Goal: Navigation & Orientation: Find specific page/section

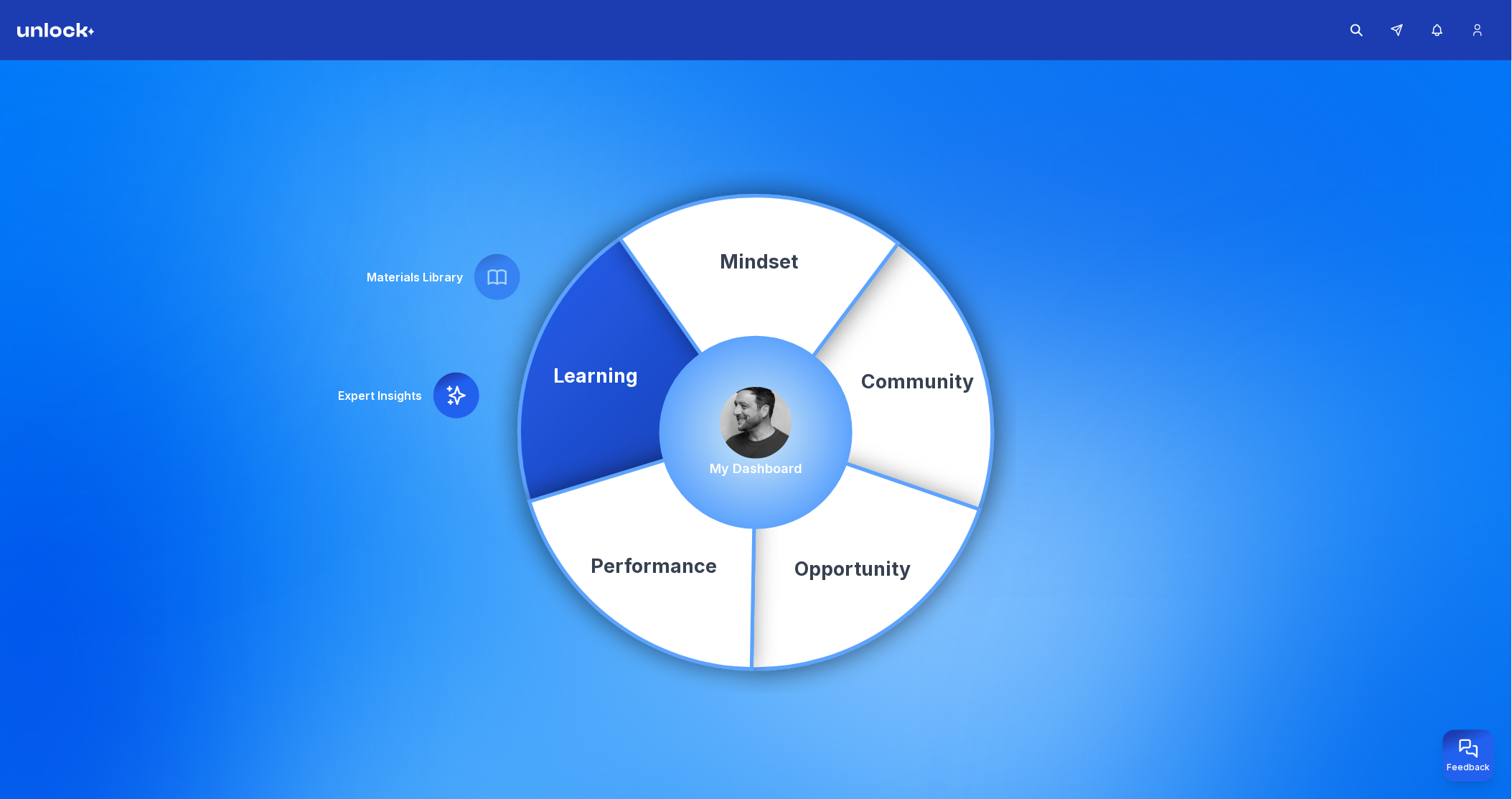
click at [758, 426] on img at bounding box center [757, 423] width 72 height 72
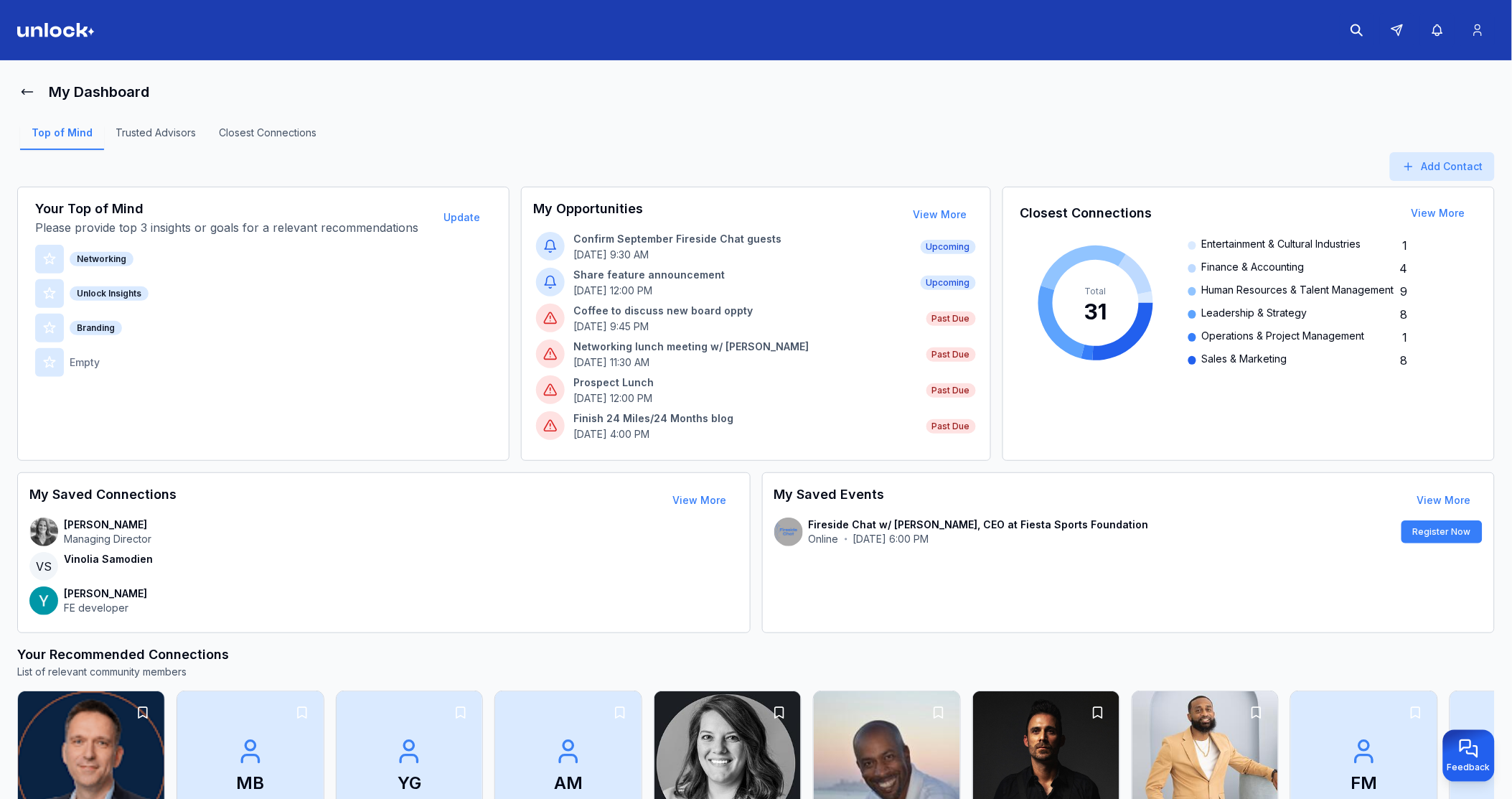
click at [1170, 61] on main "My Dashboard Top of Mind Trusted Advisors Closest Connections Add Contact Your …" at bounding box center [756, 432] width 1512 height 745
click at [20, 86] on icon at bounding box center [27, 91] width 15 height 15
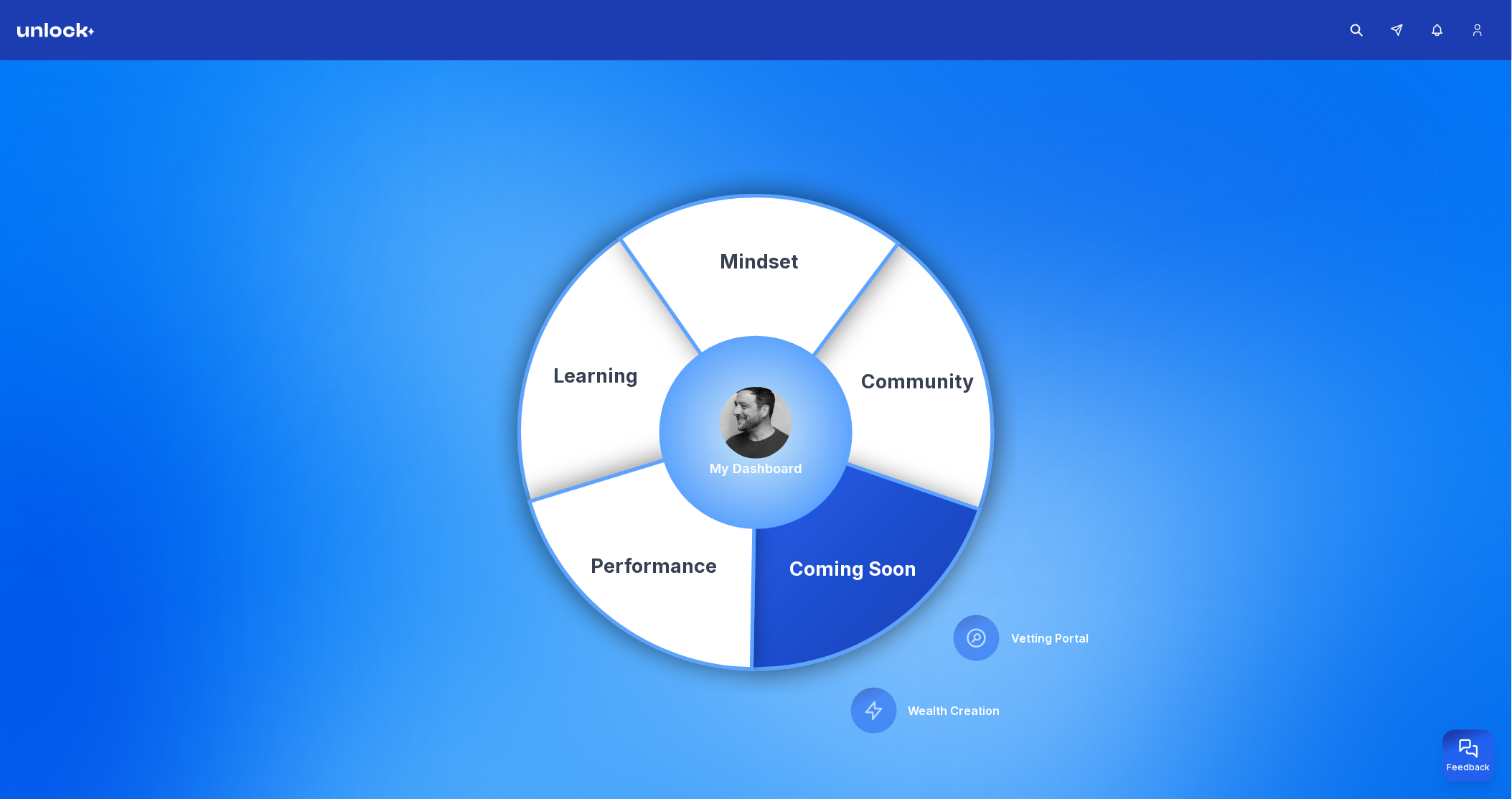
click at [756, 414] on img at bounding box center [757, 423] width 72 height 72
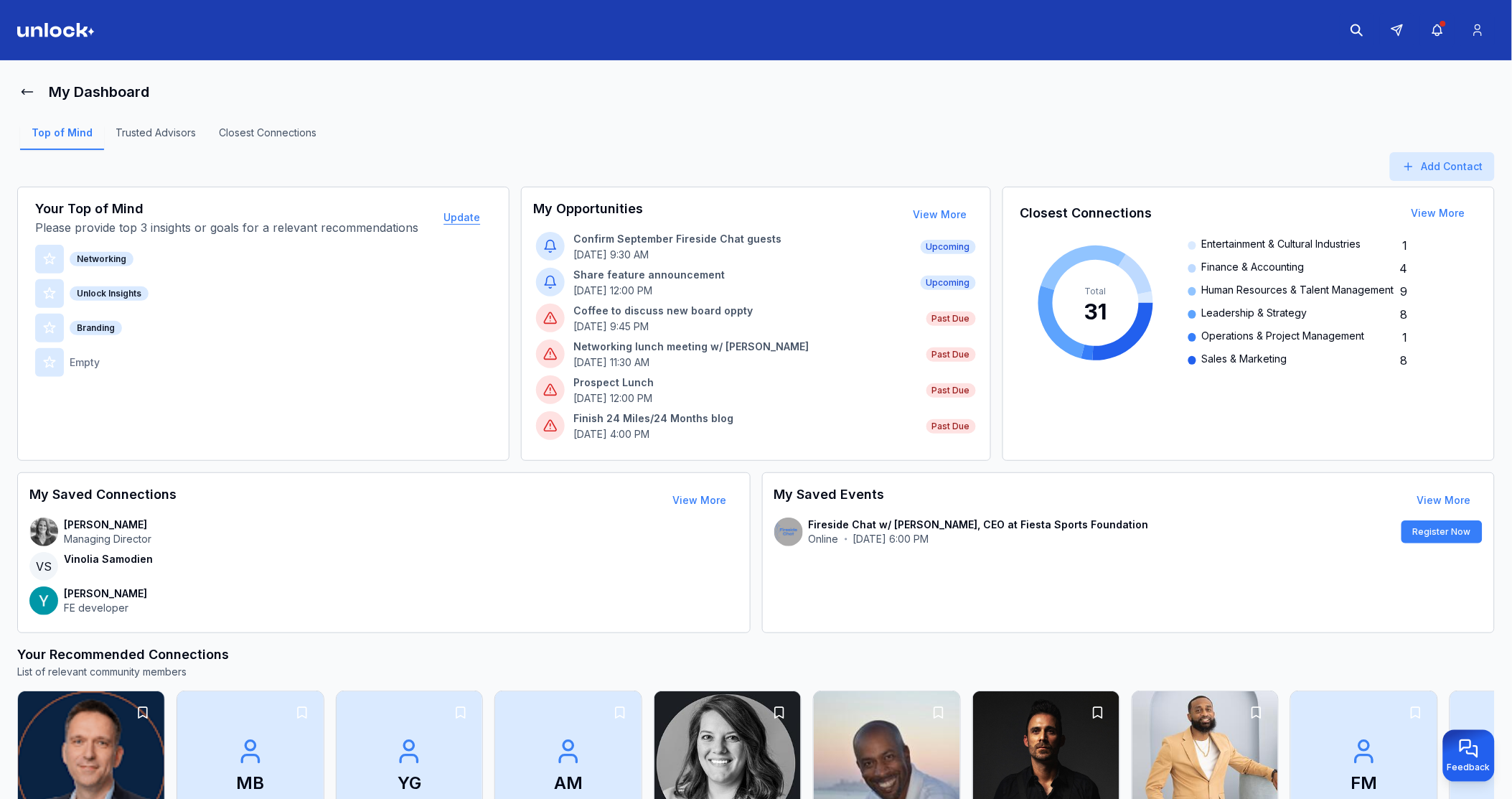
click at [455, 222] on button "Update" at bounding box center [462, 217] width 60 height 28
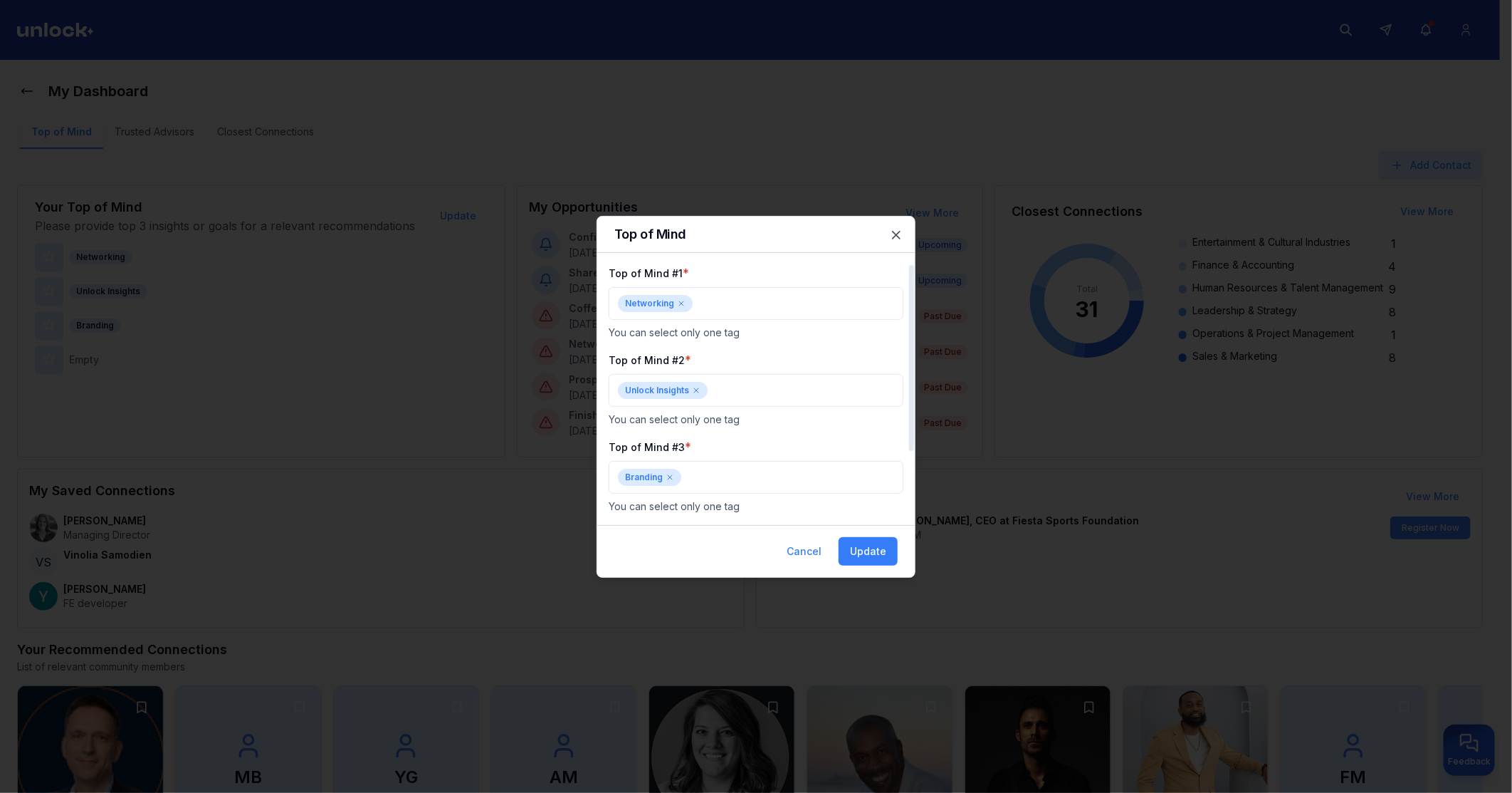
click at [679, 304] on icon at bounding box center [681, 304] width 5 height 5
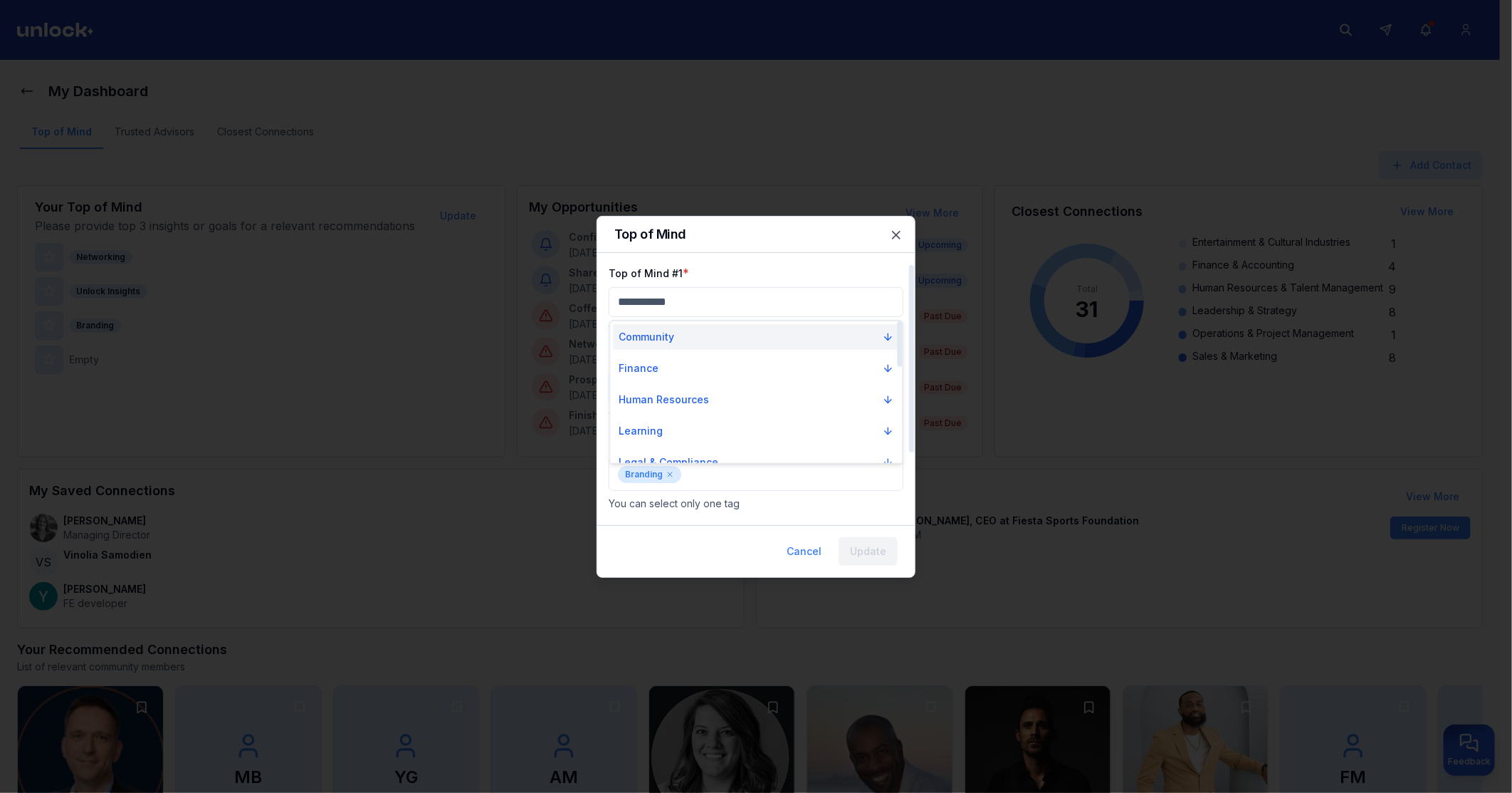
click at [674, 339] on button "Community" at bounding box center [757, 337] width 286 height 26
click at [632, 405] on div "Mixers" at bounding box center [643, 406] width 49 height 14
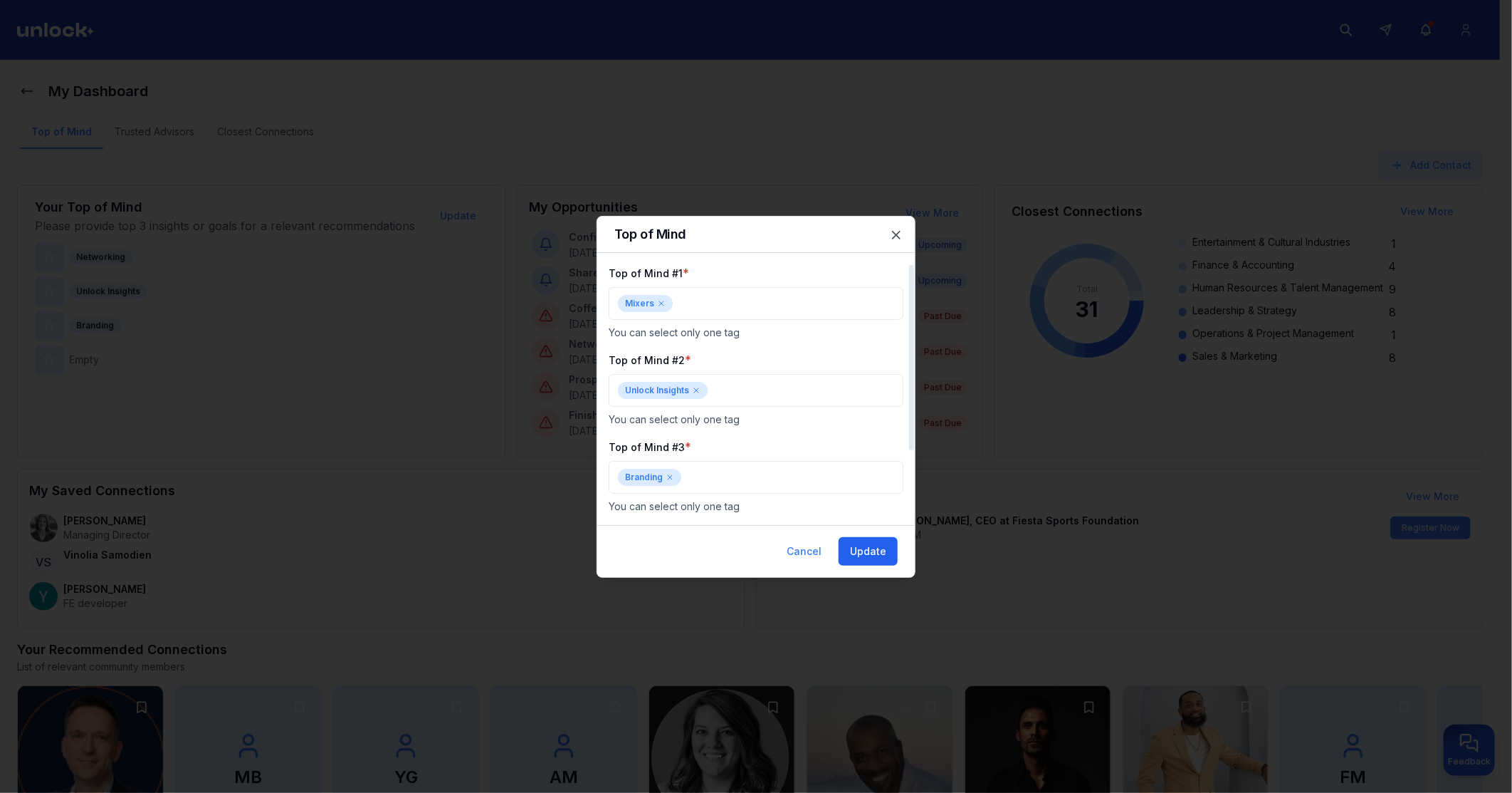
click at [872, 551] on button "Update" at bounding box center [869, 551] width 59 height 28
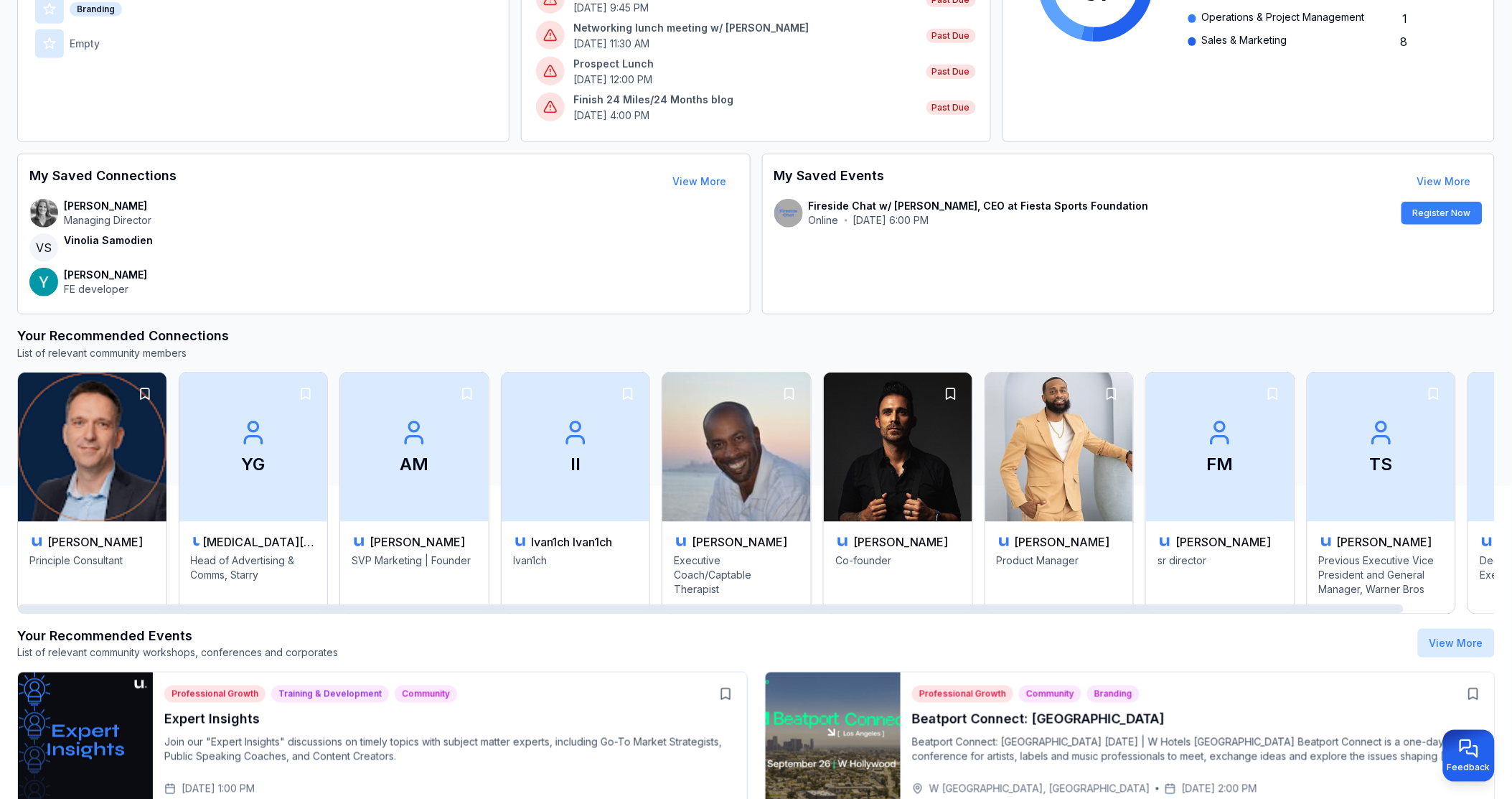
drag, startPoint x: 148, startPoint y: 608, endPoint x: 76, endPoint y: 606, distance: 72.0
click at [76, 606] on div at bounding box center [710, 609] width 1385 height 9
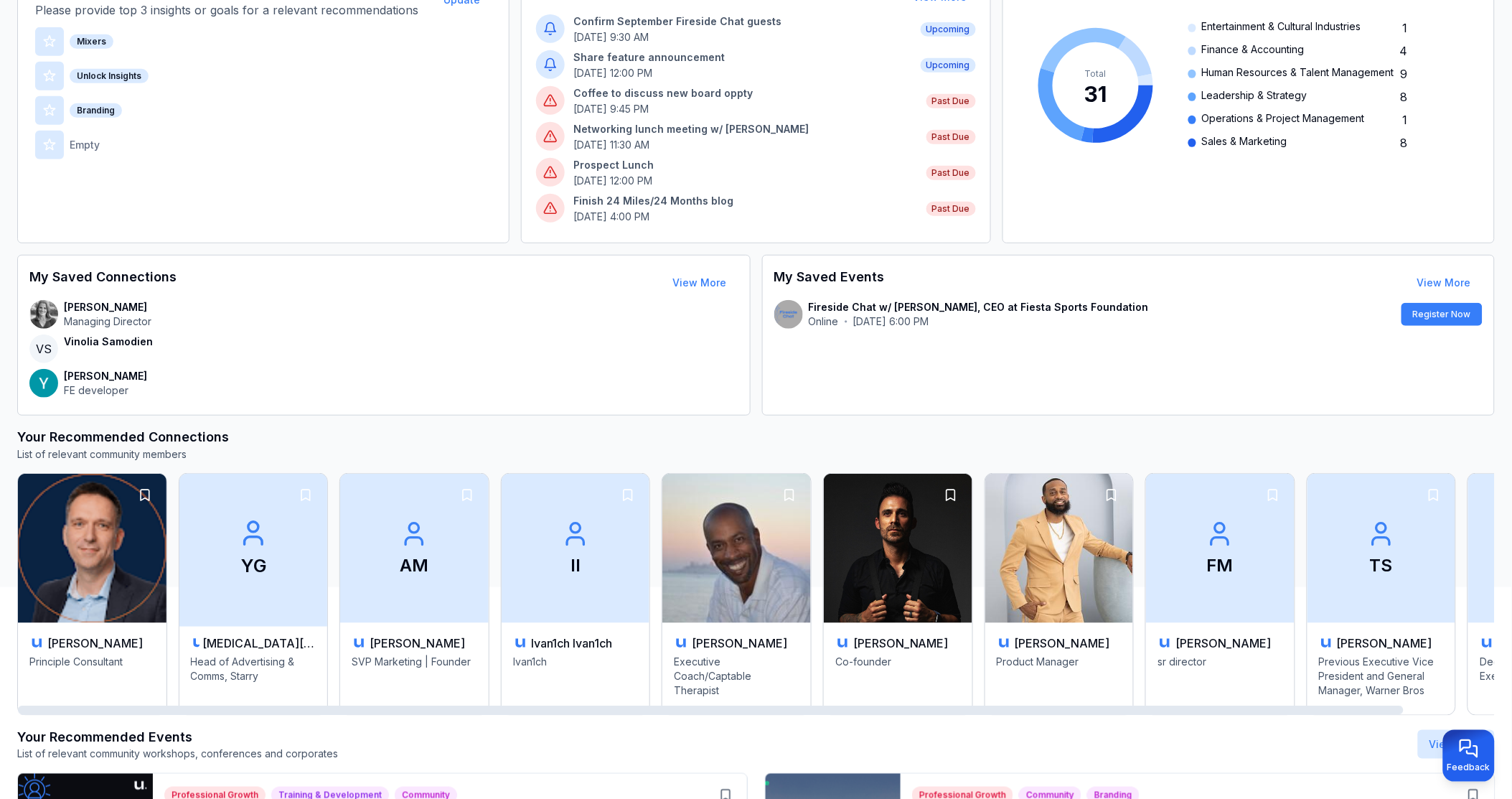
scroll to position [159, 0]
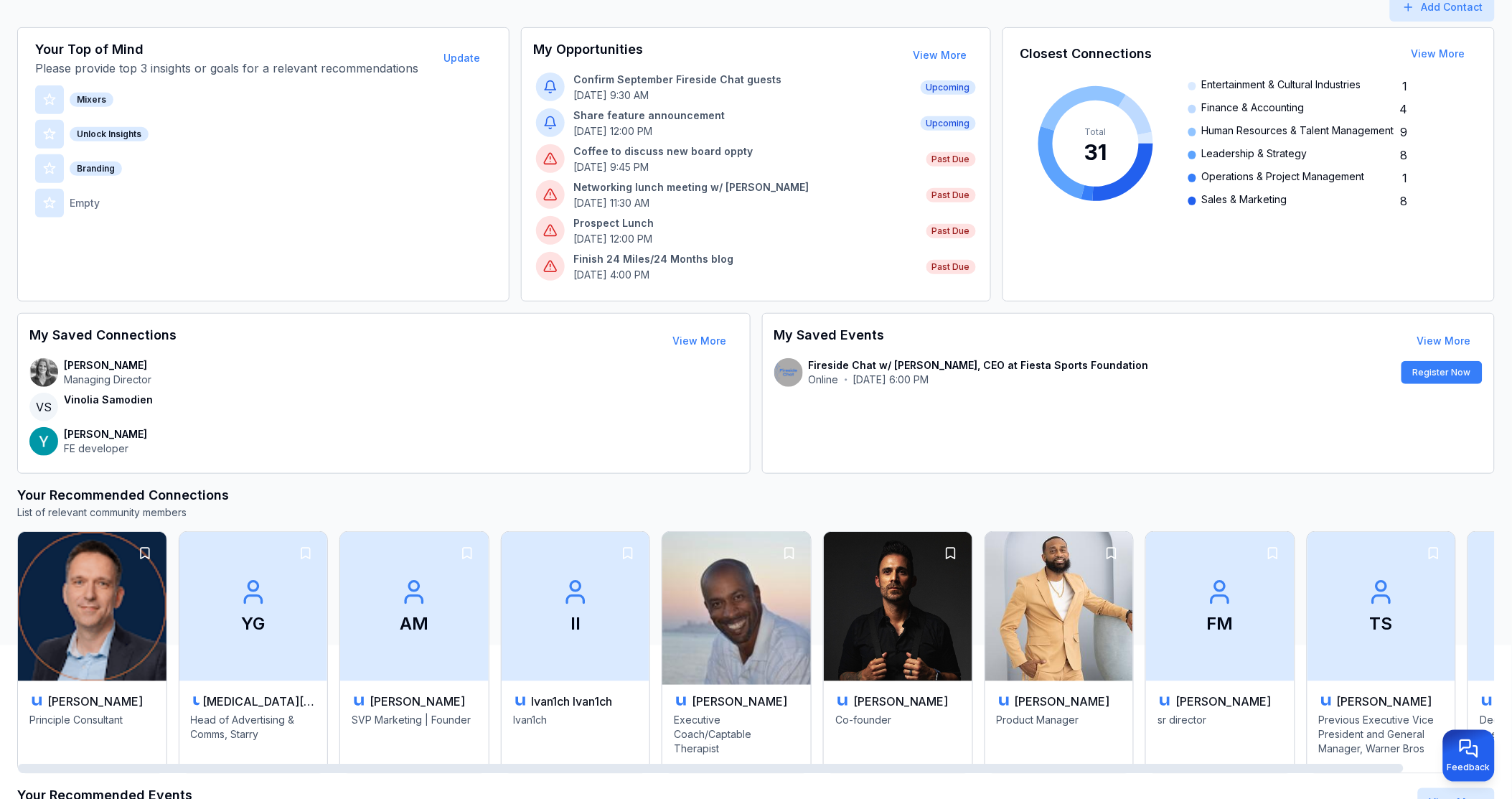
click at [721, 649] on img at bounding box center [736, 607] width 156 height 156
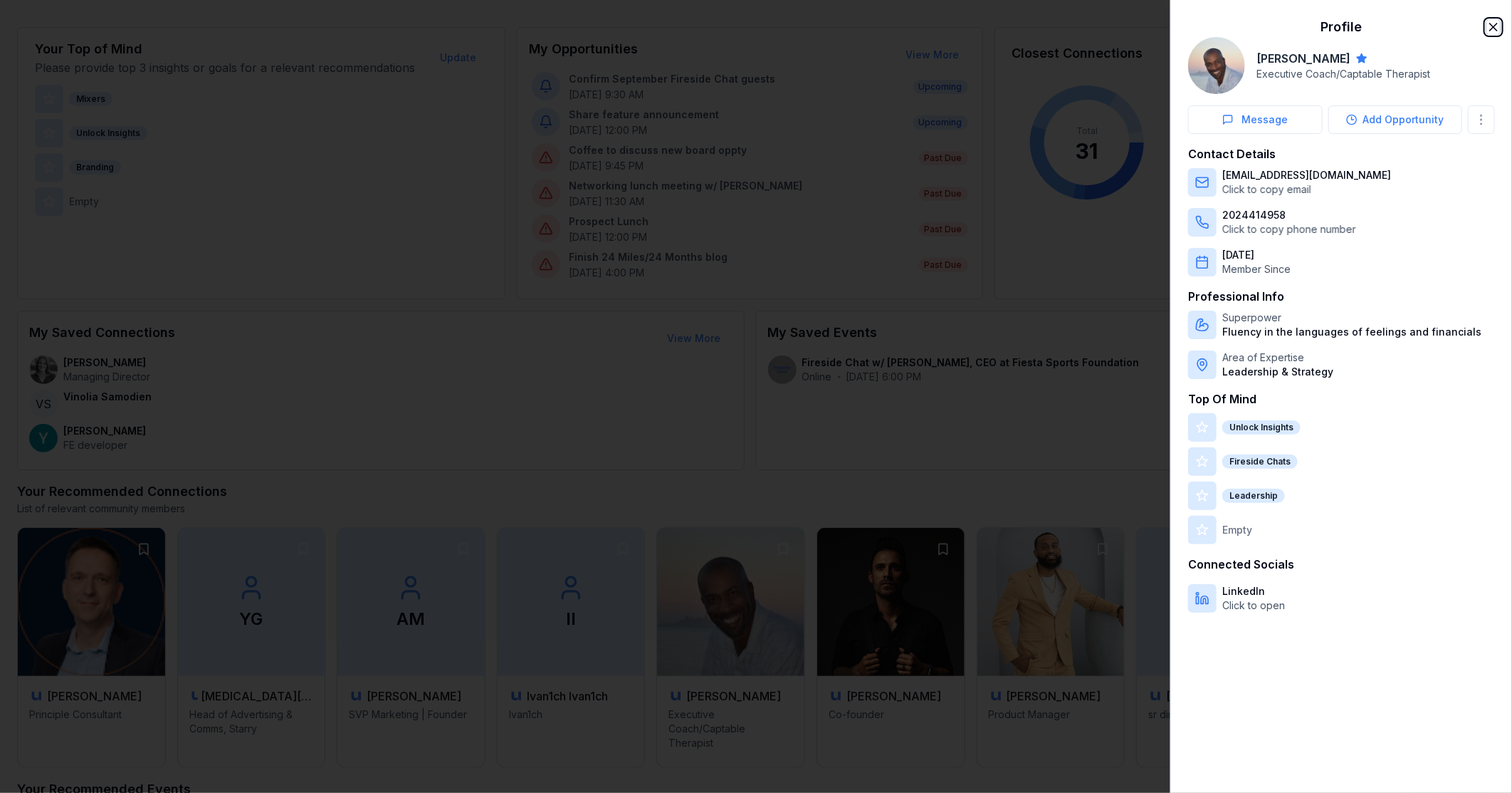
click at [1492, 26] on icon "button" at bounding box center [1493, 27] width 7 height 7
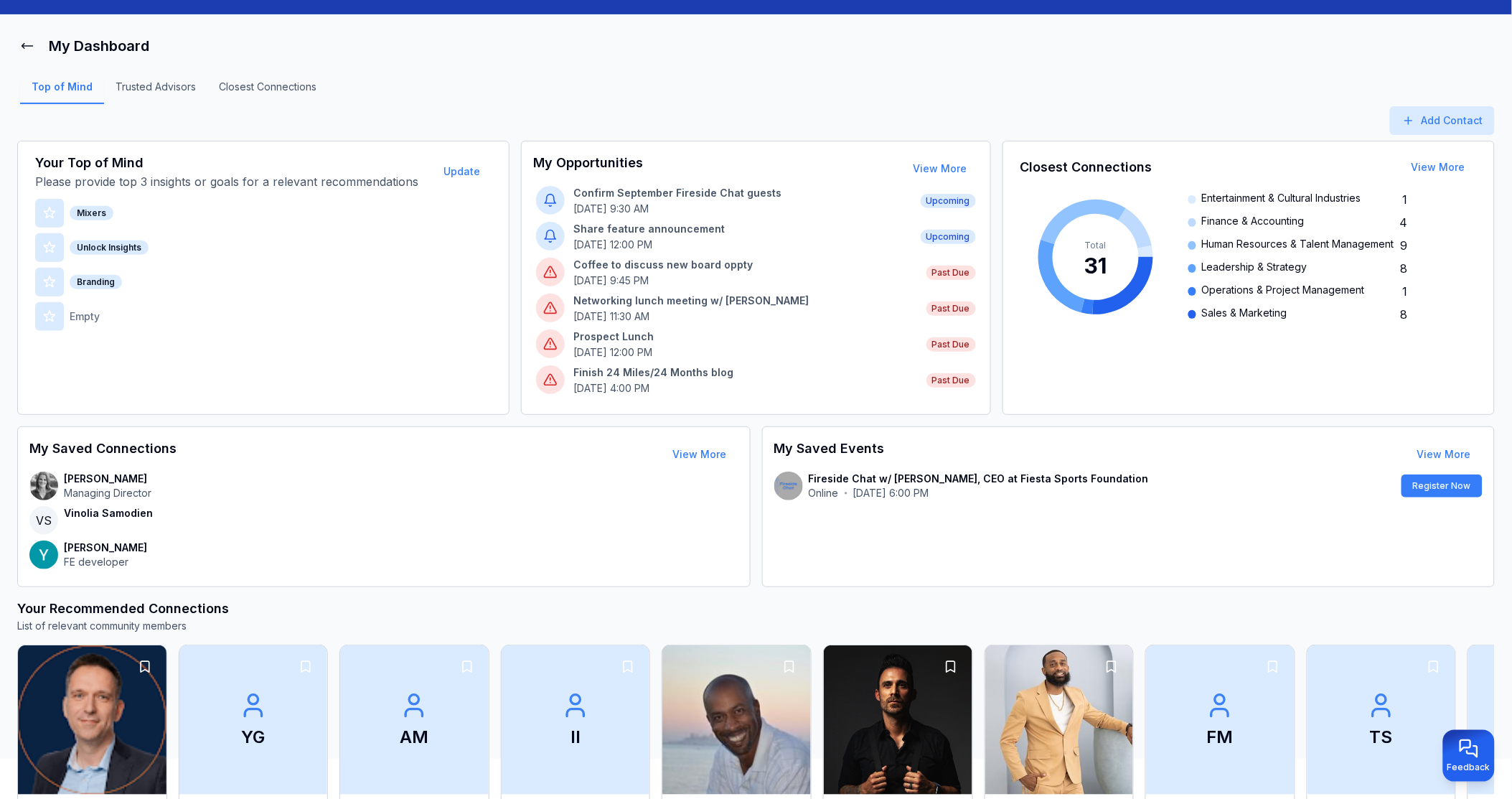
scroll to position [0, 0]
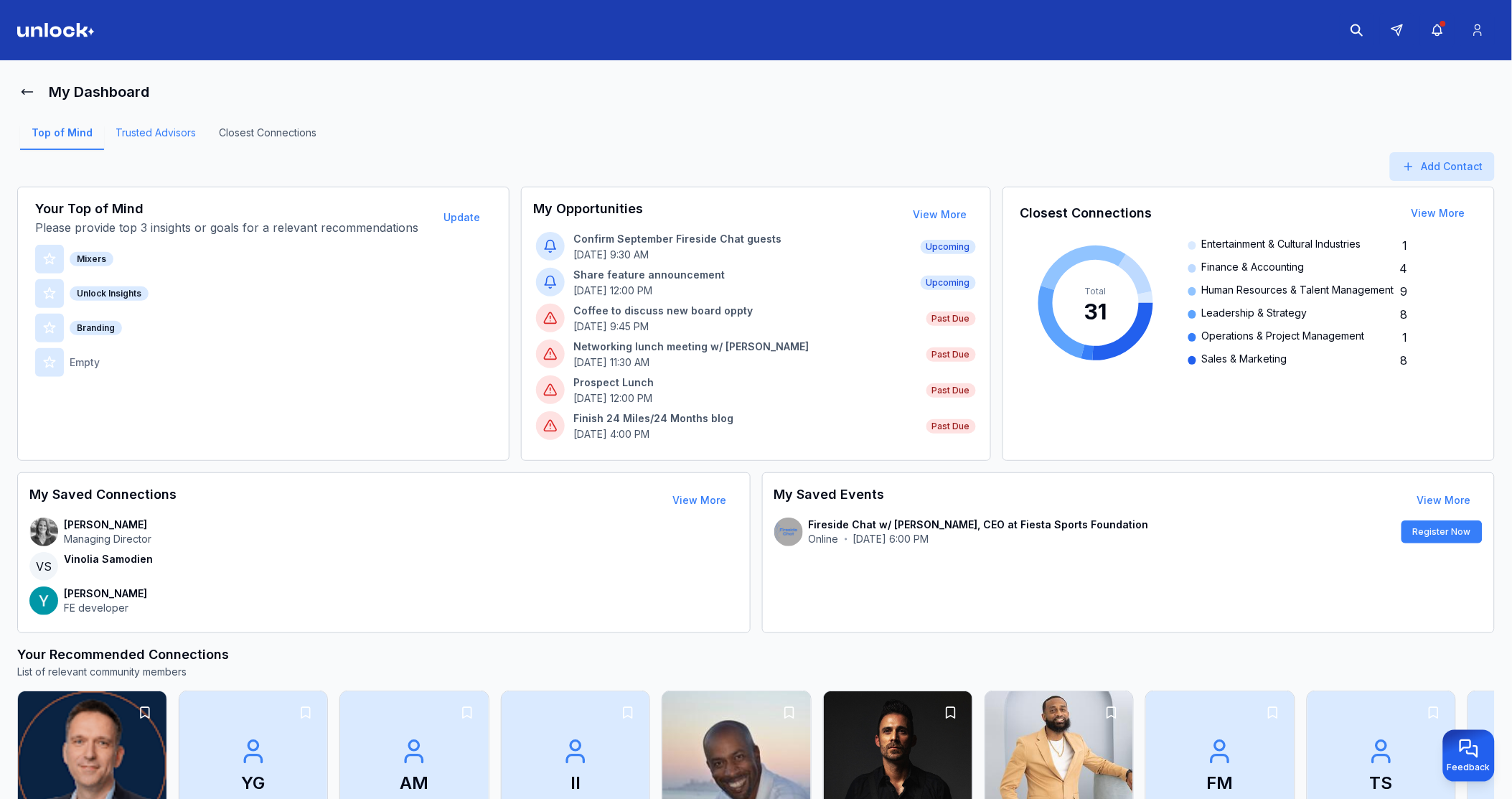
click at [166, 135] on link "Trusted Advisors" at bounding box center [156, 138] width 104 height 25
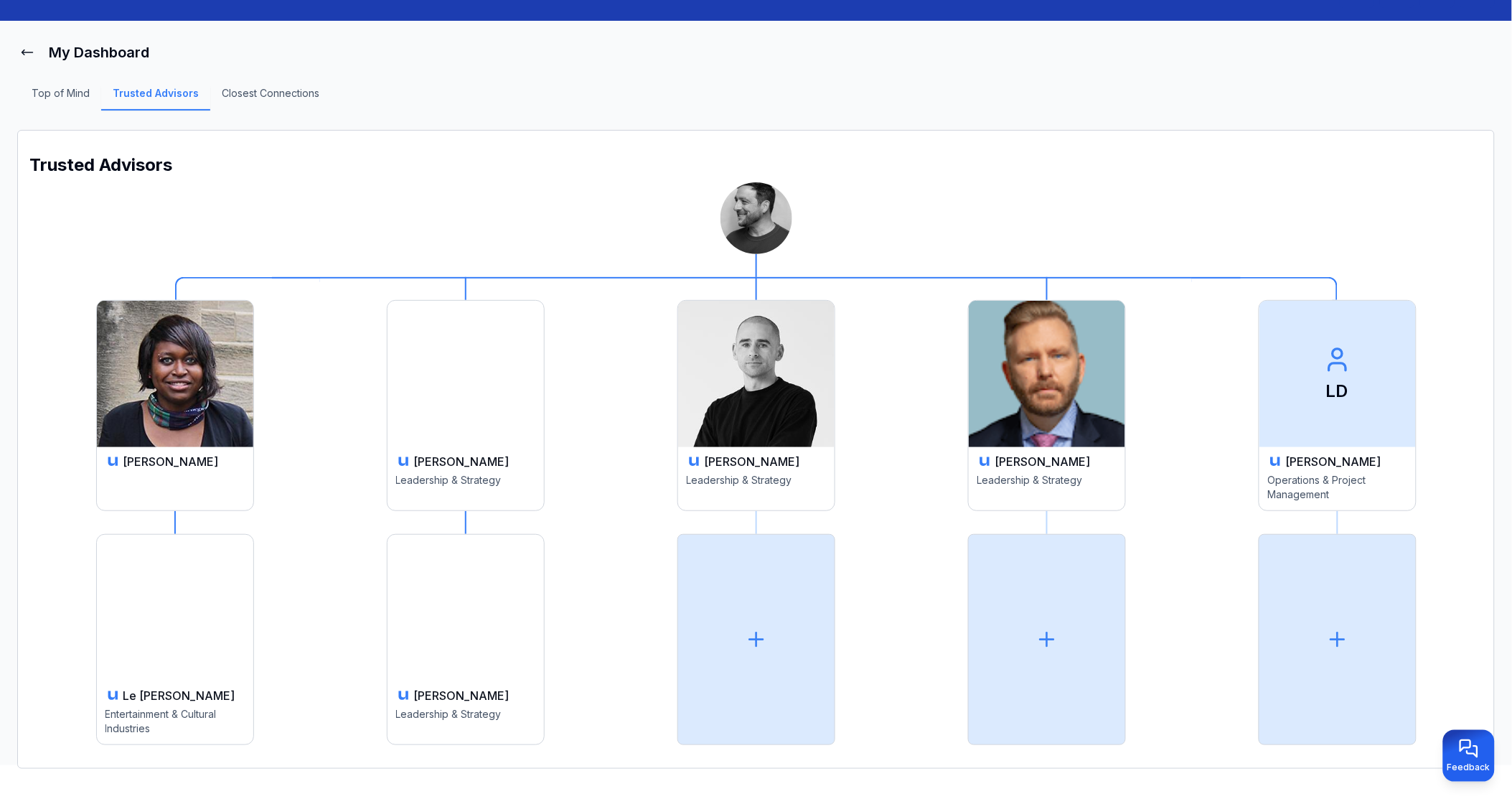
scroll to position [52, 0]
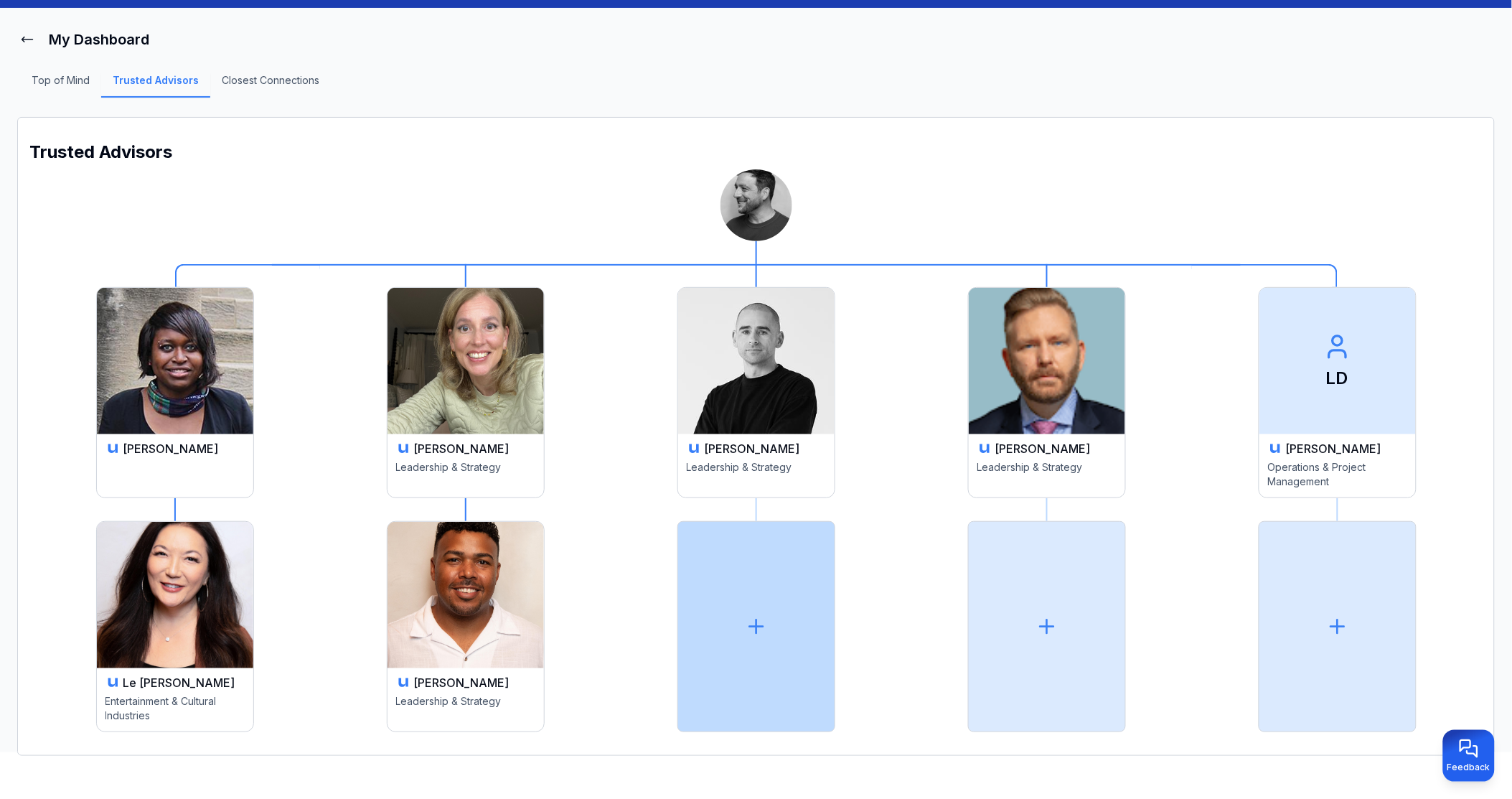
click at [766, 665] on div at bounding box center [757, 626] width 158 height 211
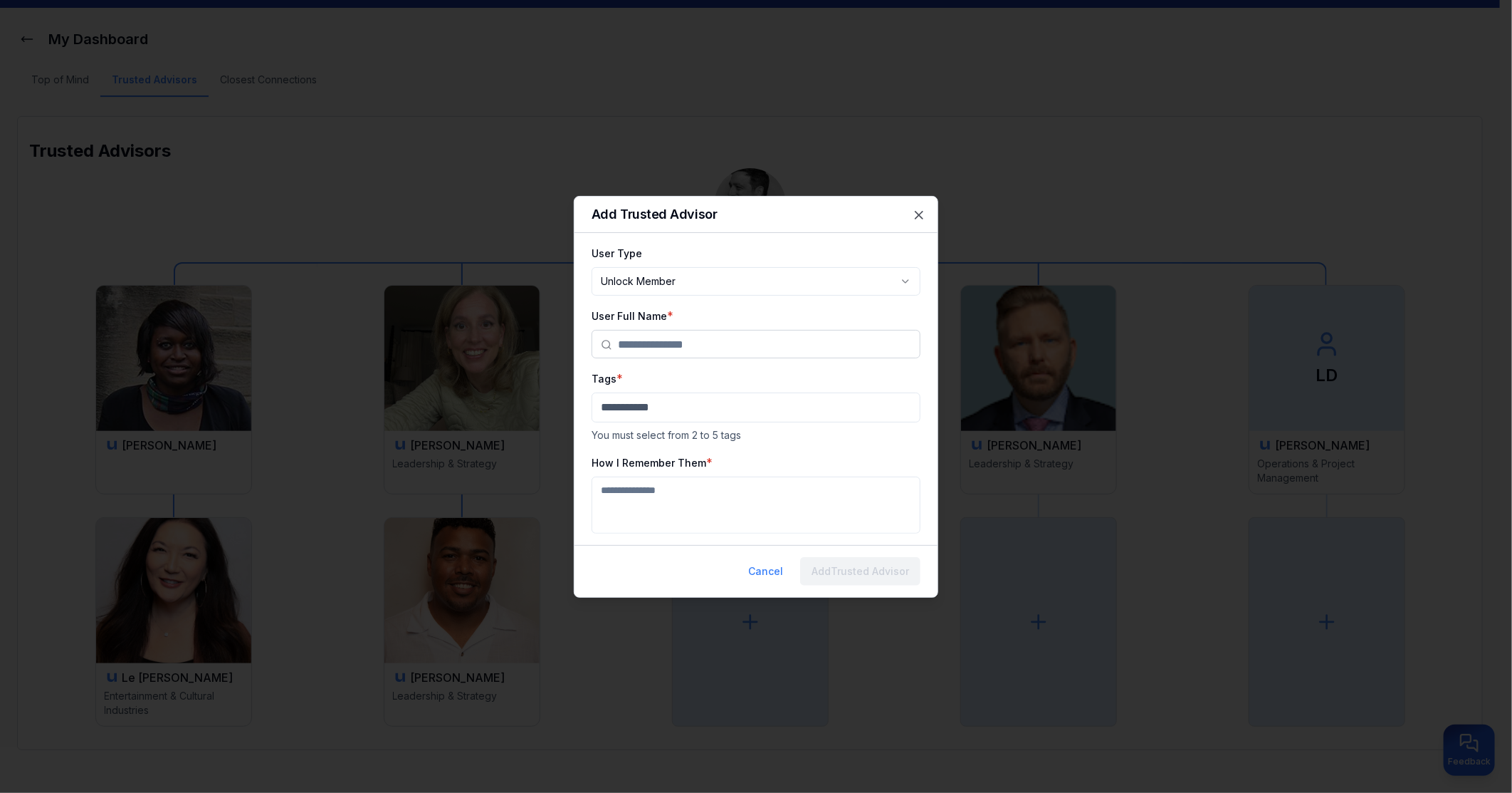
click at [700, 283] on body "**********" at bounding box center [750, 345] width 1500 height 793
select select "********"
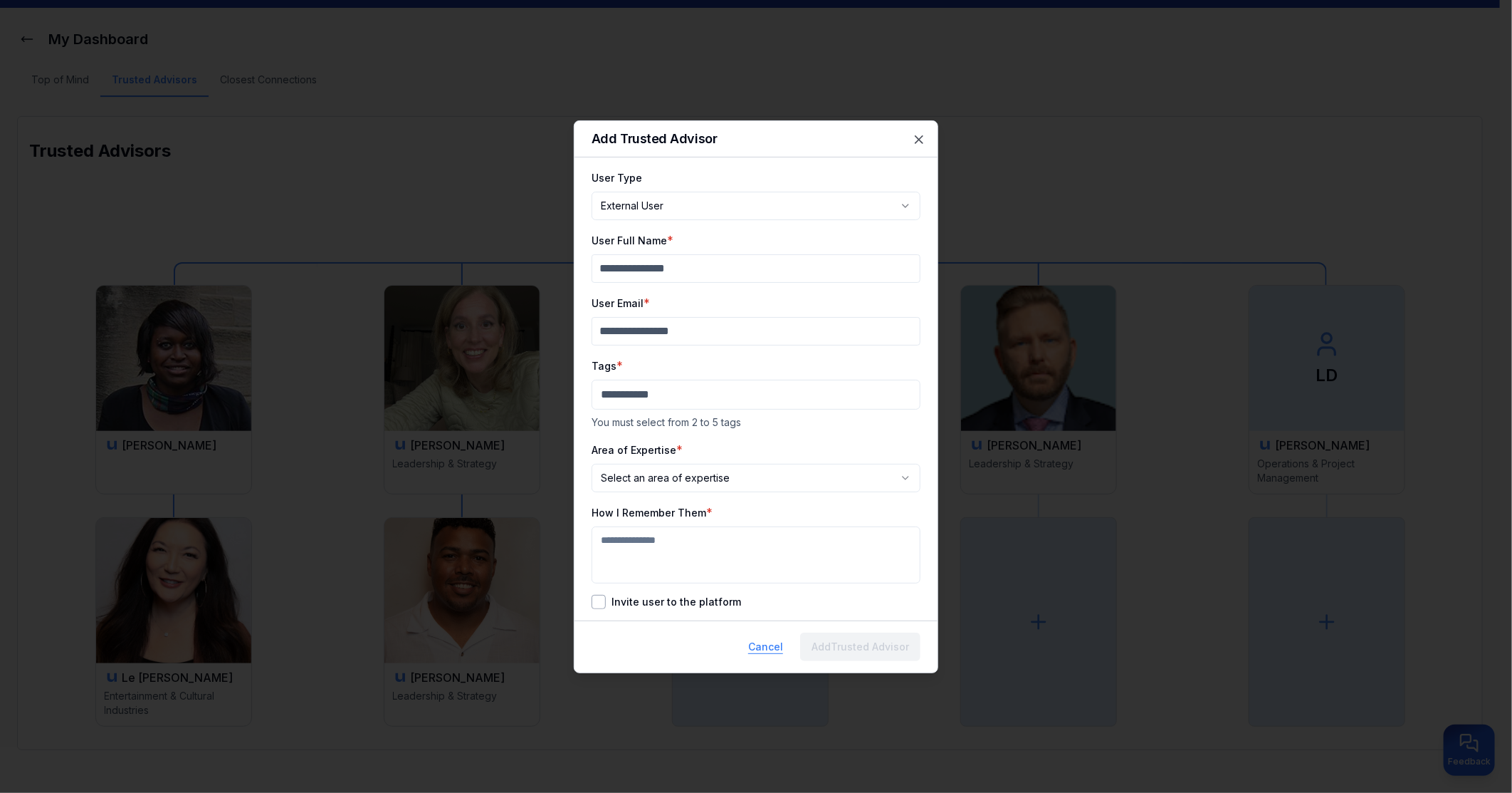
click at [764, 644] on button "Cancel" at bounding box center [766, 646] width 58 height 28
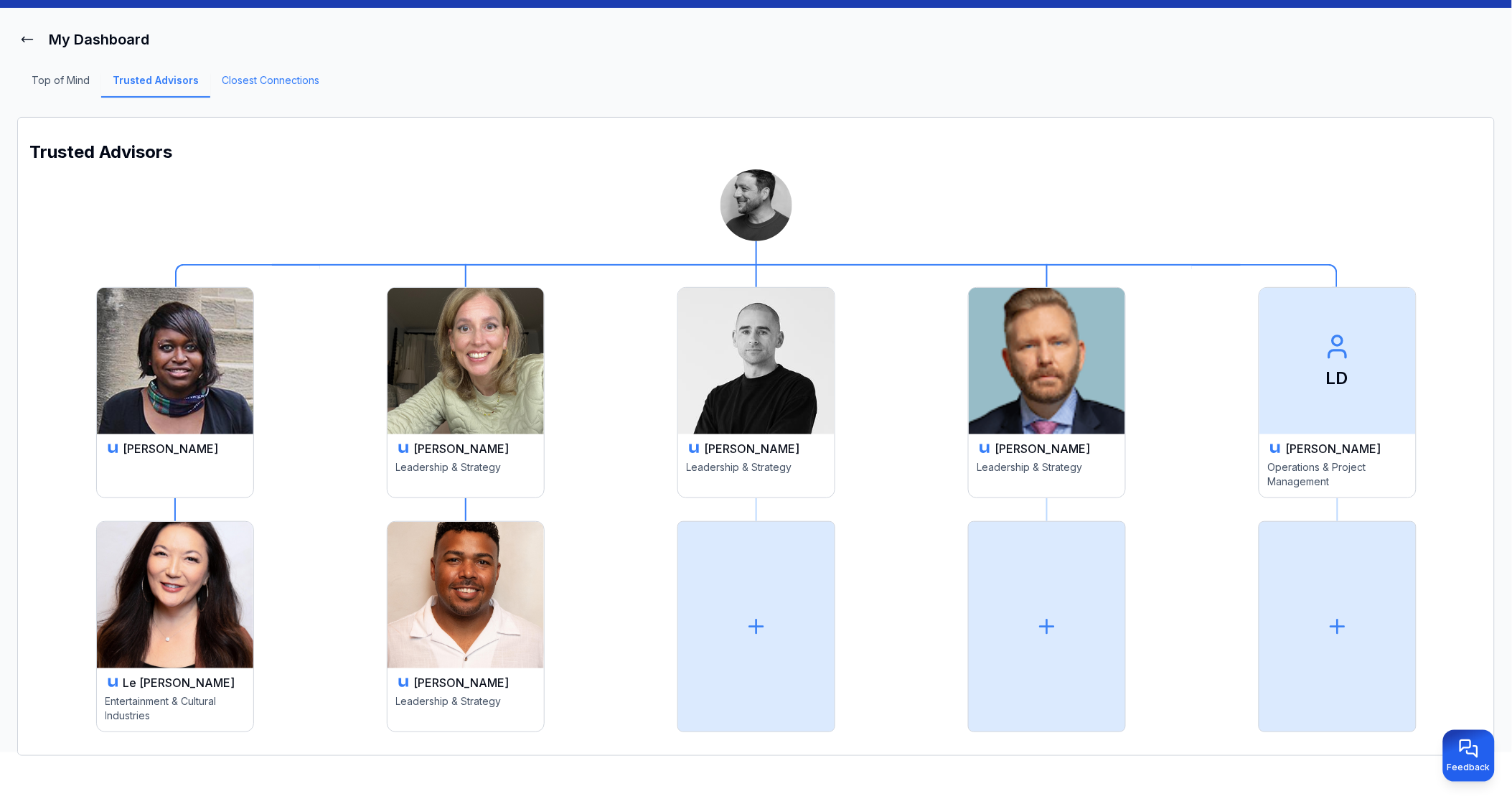
click at [283, 82] on link "Closest Connections" at bounding box center [270, 85] width 120 height 25
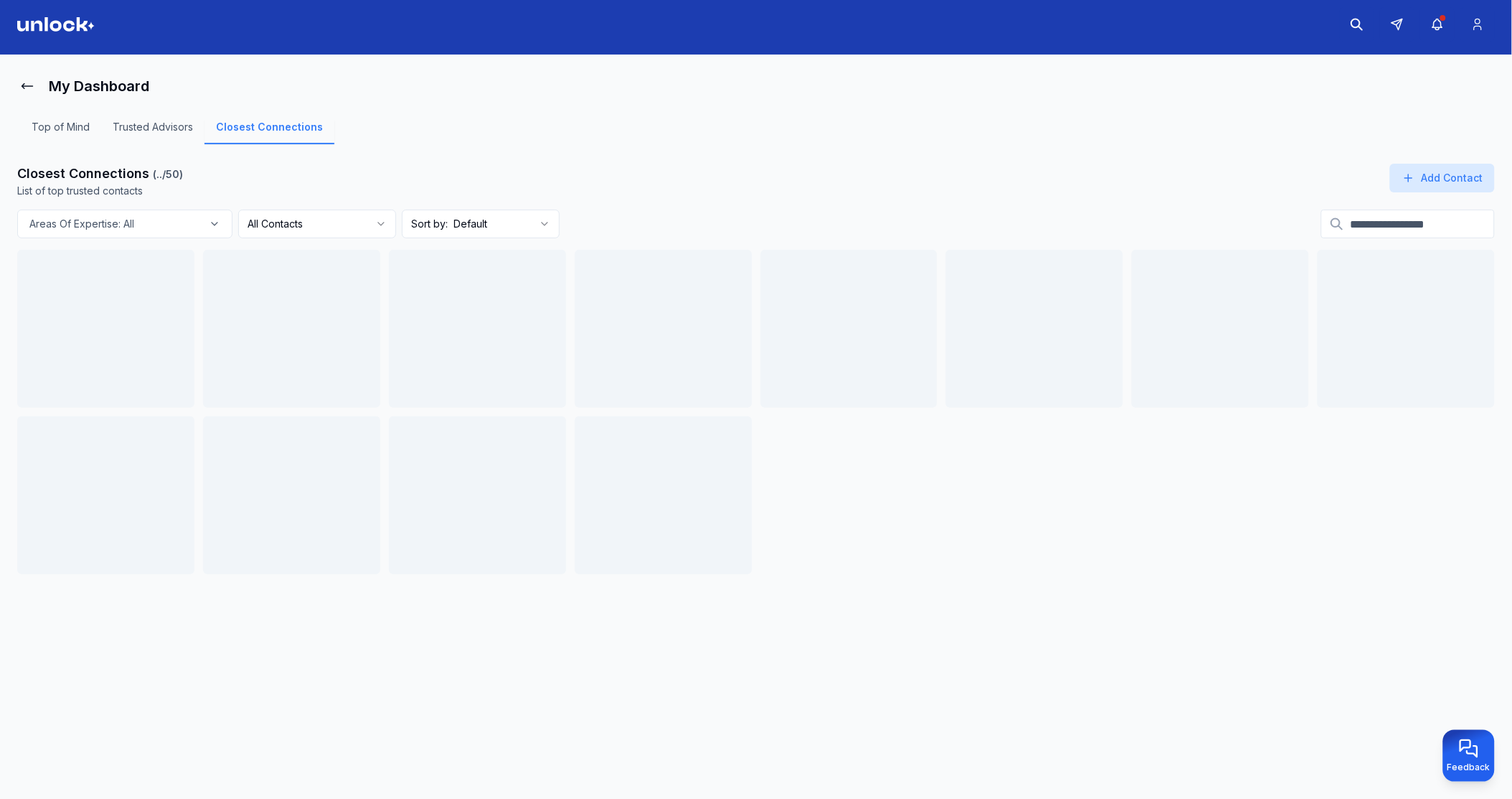
scroll to position [39, 0]
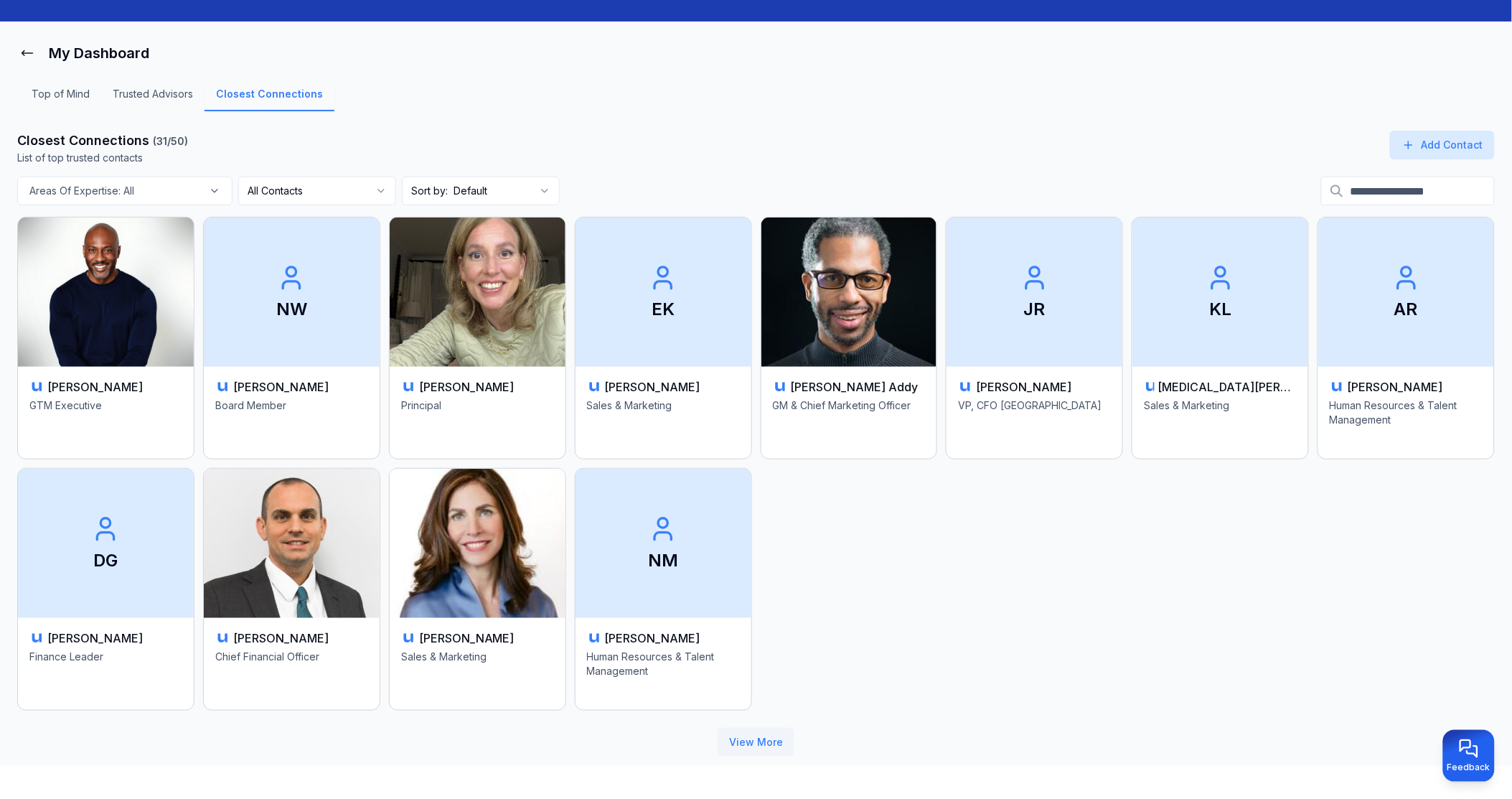
click at [780, 739] on button "View More" at bounding box center [756, 741] width 77 height 28
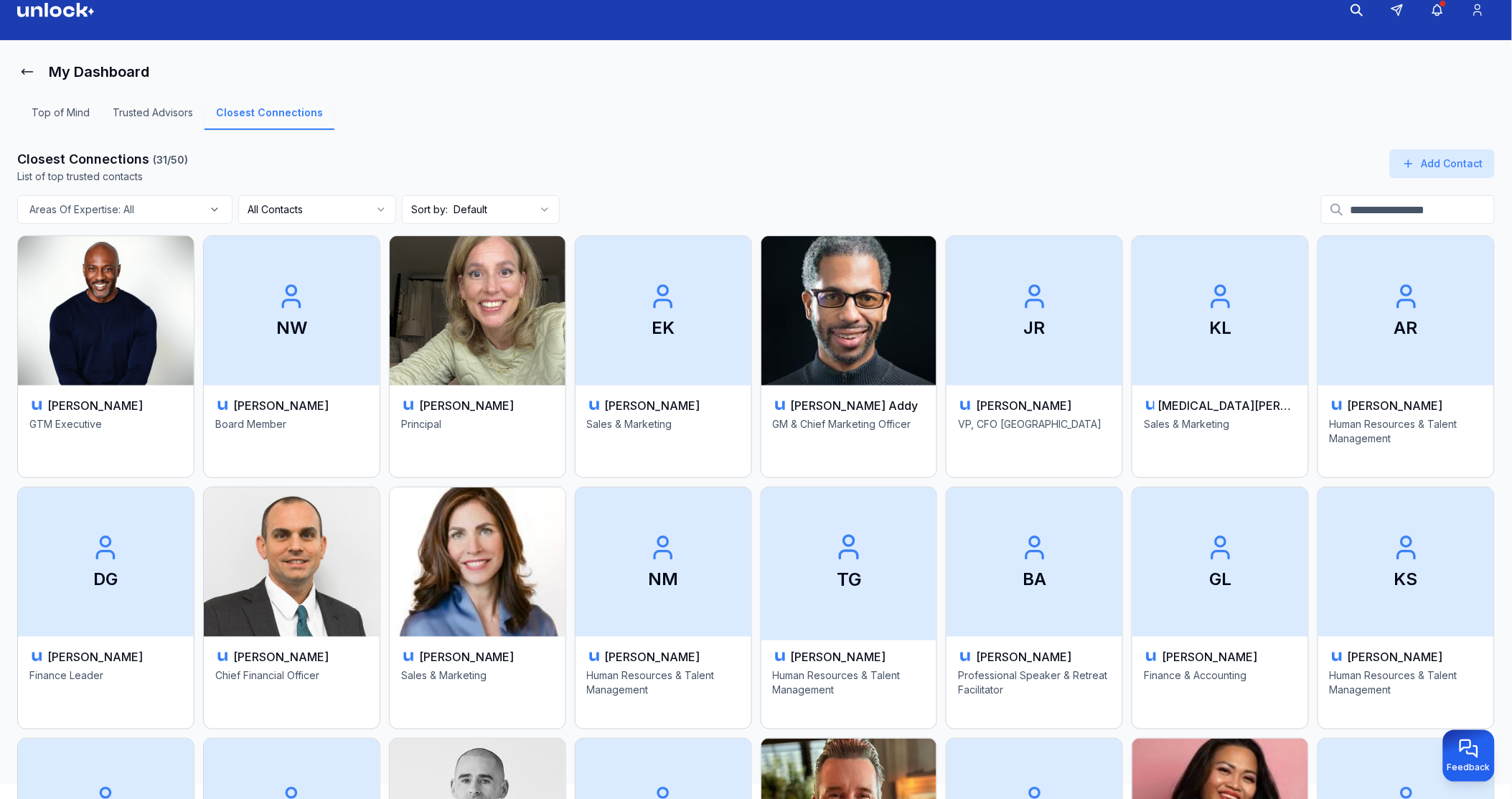
scroll to position [0, 0]
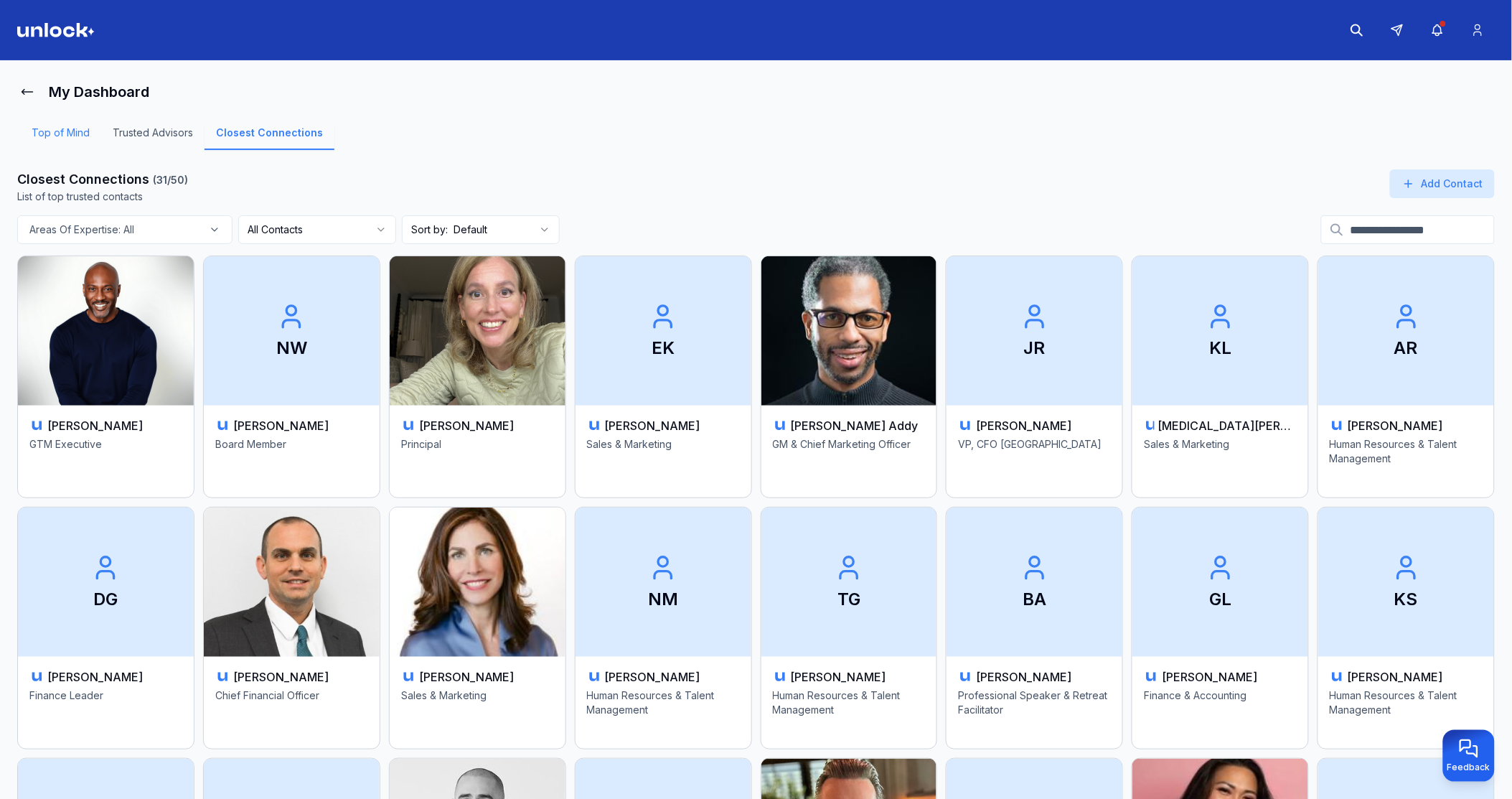
click at [74, 129] on link "Top of Mind" at bounding box center [61, 138] width 81 height 25
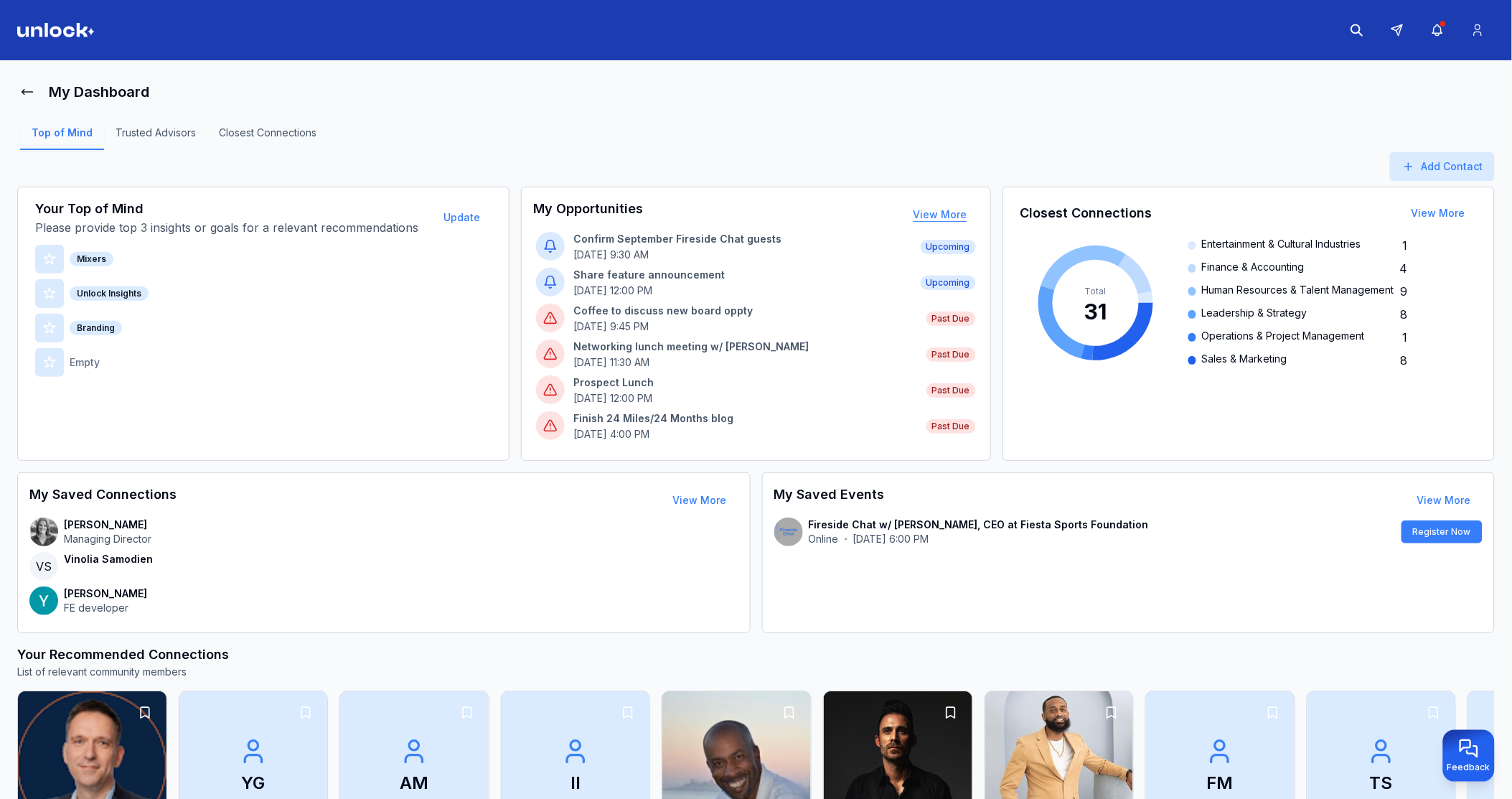
click at [950, 214] on button "View More" at bounding box center [941, 214] width 77 height 28
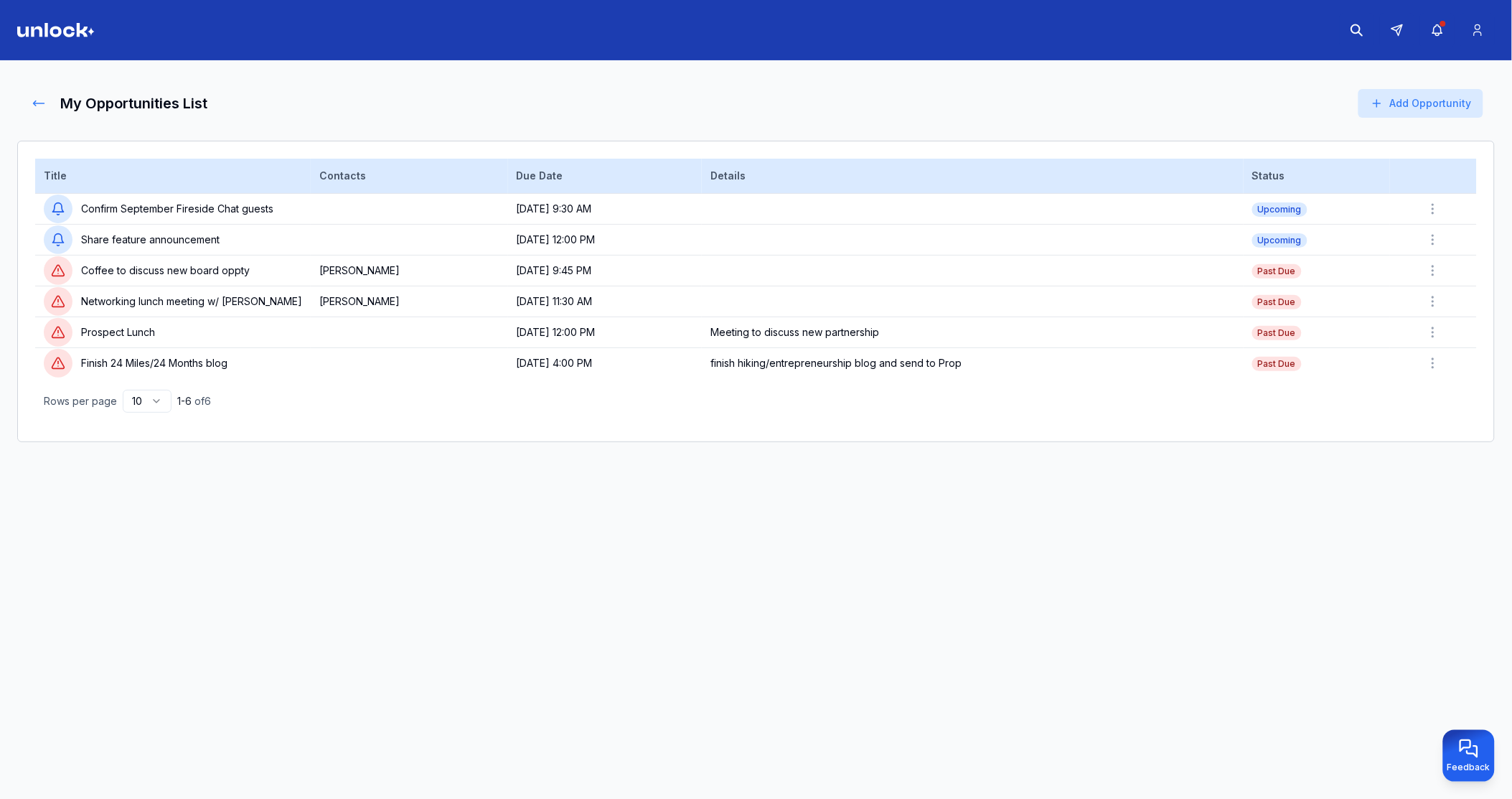
click at [38, 101] on icon at bounding box center [38, 103] width 15 height 15
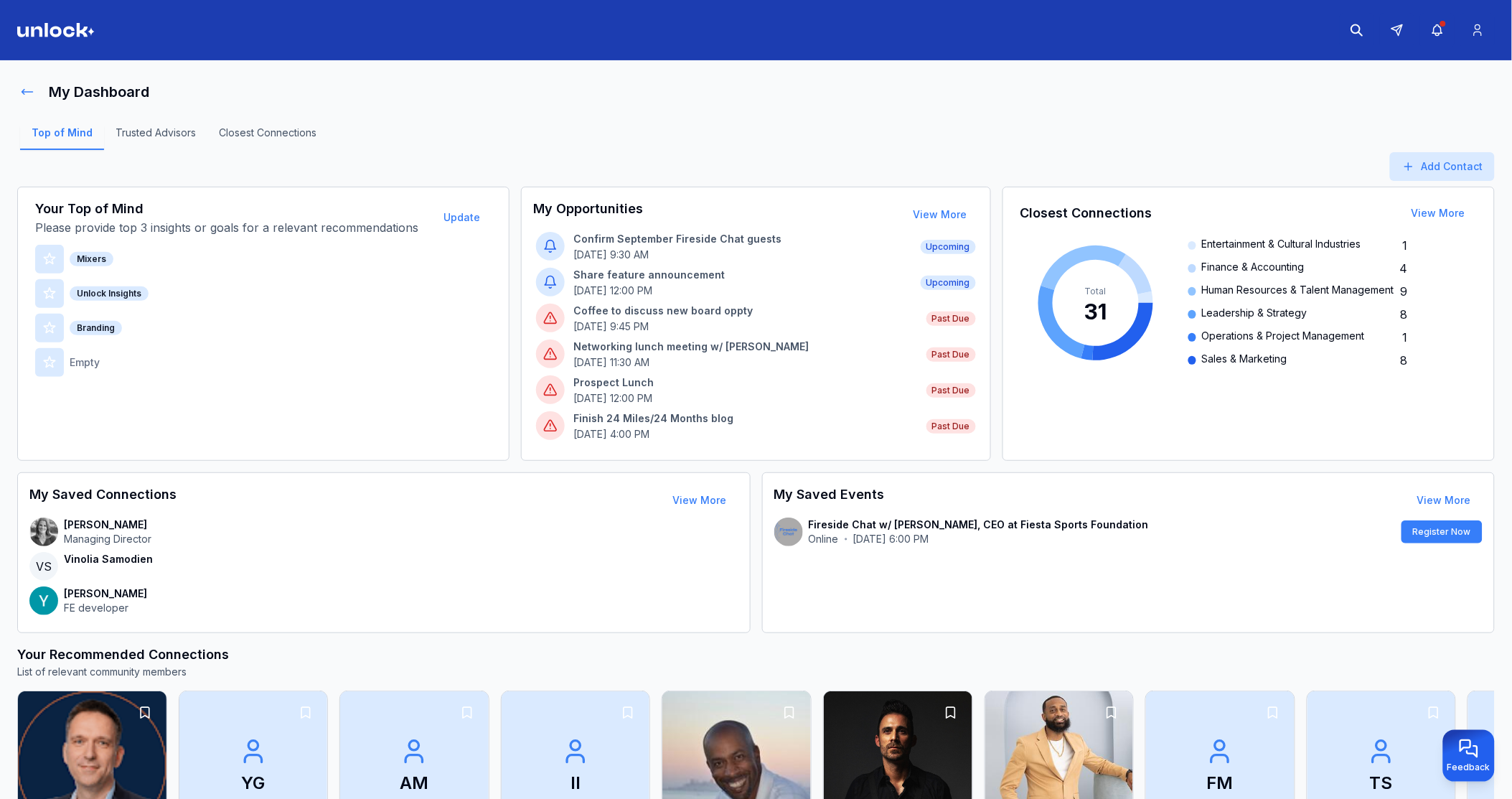
click at [31, 90] on icon at bounding box center [27, 91] width 15 height 15
